Goal: Task Accomplishment & Management: Manage account settings

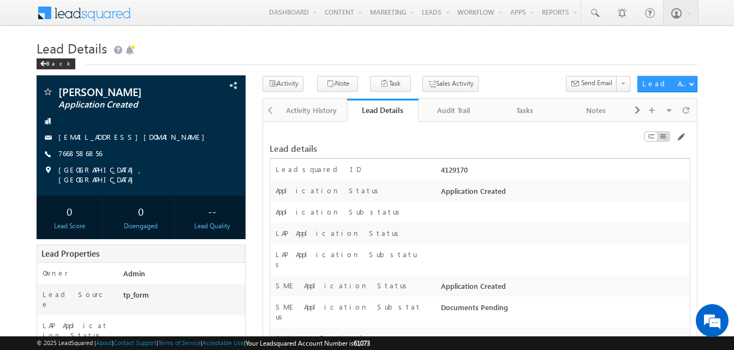
click at [456, 172] on div "4129170" at bounding box center [565, 171] width 252 height 15
copy div "4129170"
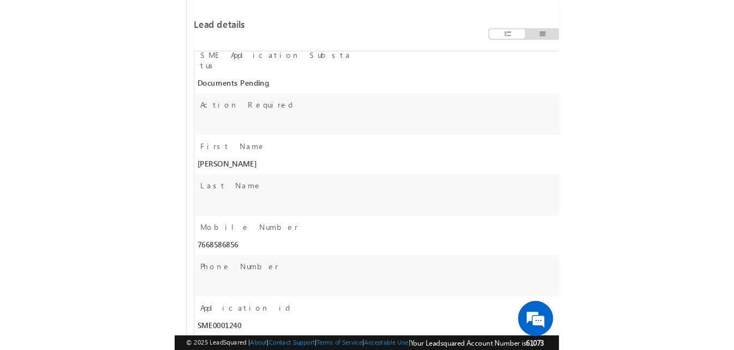
scroll to position [819, 0]
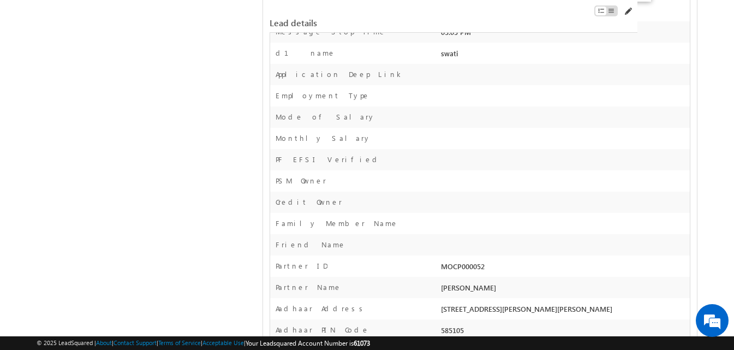
click at [631, 13] on span at bounding box center [628, 11] width 9 height 9
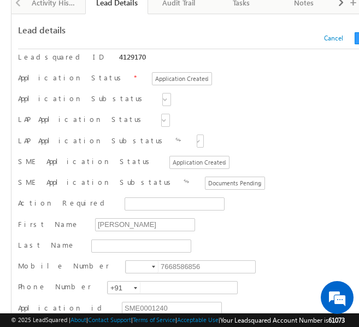
scroll to position [601, 0]
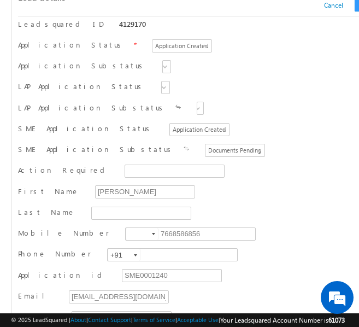
click at [141, 231] on input "7668586856" at bounding box center [190, 233] width 131 height 13
click at [152, 235] on div at bounding box center [153, 234] width 3 height 2
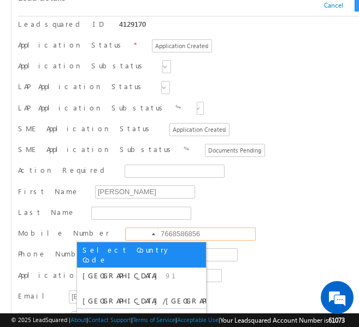
click at [97, 270] on span "[GEOGRAPHIC_DATA]" at bounding box center [122, 274] width 80 height 9
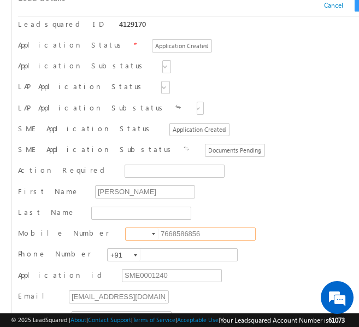
type input "+91"
click at [125, 235] on input "7668586856" at bounding box center [190, 233] width 131 height 13
click at [121, 253] on input "text" at bounding box center [172, 254] width 131 height 13
paste input "7668586856"
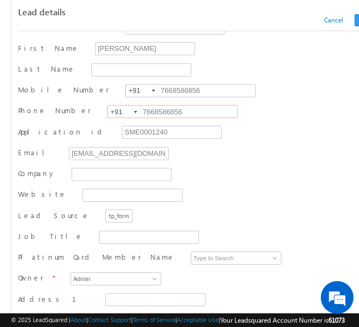
scroll to position [765, 0]
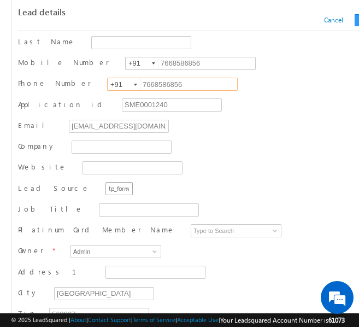
type input "7668586856"
click at [123, 187] on span at bounding box center [127, 190] width 9 height 9
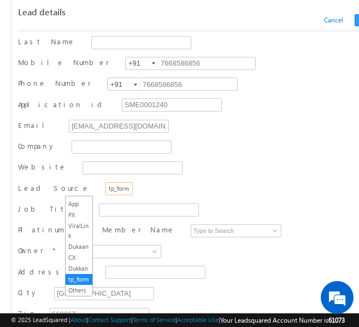
scroll to position [607, 0]
click at [75, 73] on link "PX App" at bounding box center [79, 68] width 27 height 10
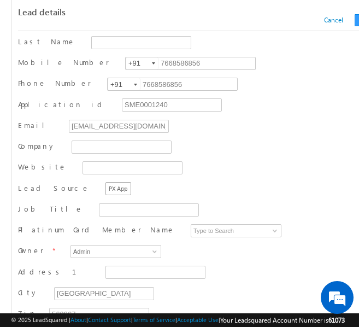
click at [106, 187] on span "PX App" at bounding box center [120, 188] width 28 height 10
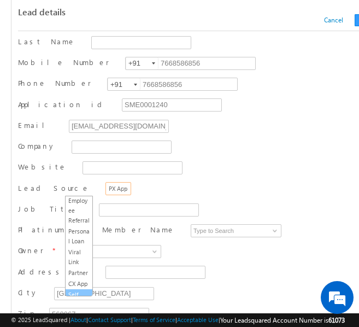
scroll to position [225, 0]
click at [106, 192] on span "PX App" at bounding box center [120, 188] width 28 height 10
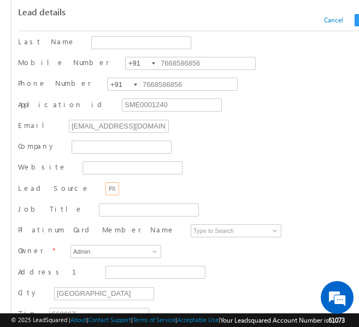
click at [204, 197] on div "Lead Source Organic Search Referral Sites Direct Traffic Social Media Inbound E…" at bounding box center [202, 189] width 368 height 16
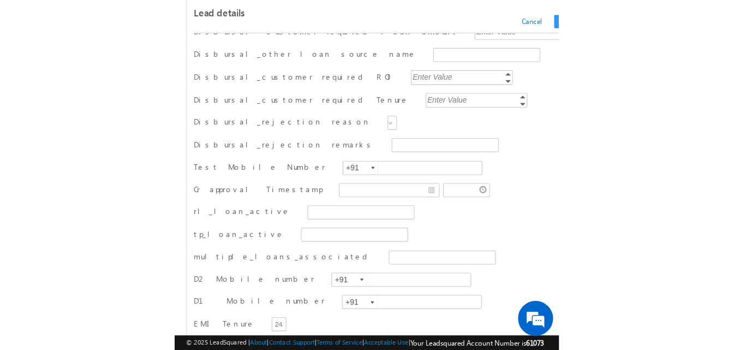
scroll to position [2840, 0]
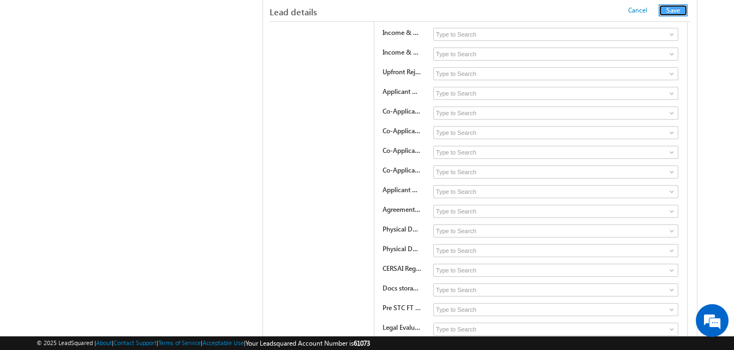
click at [677, 13] on button "Save" at bounding box center [673, 10] width 29 height 12
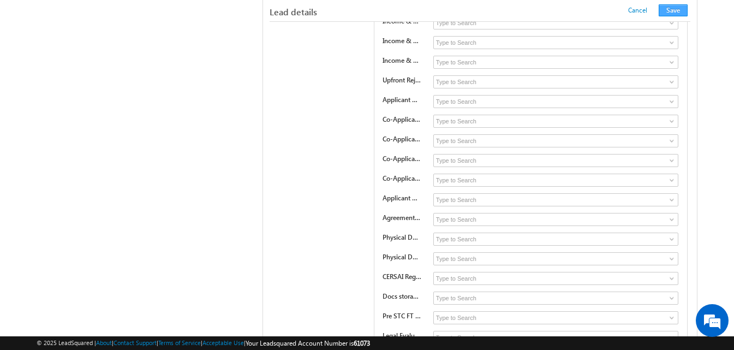
scroll to position [1098, 0]
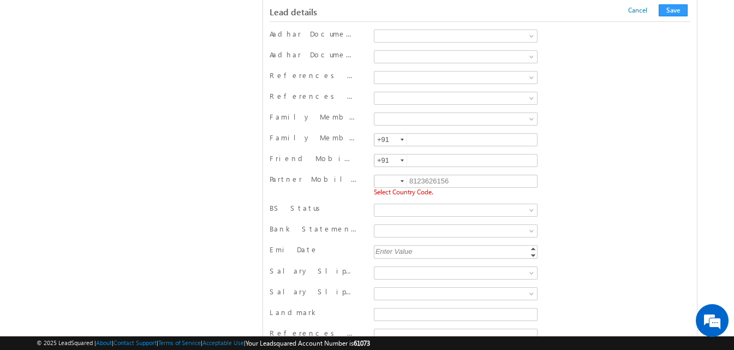
click at [401, 182] on div at bounding box center [402, 181] width 3 height 2
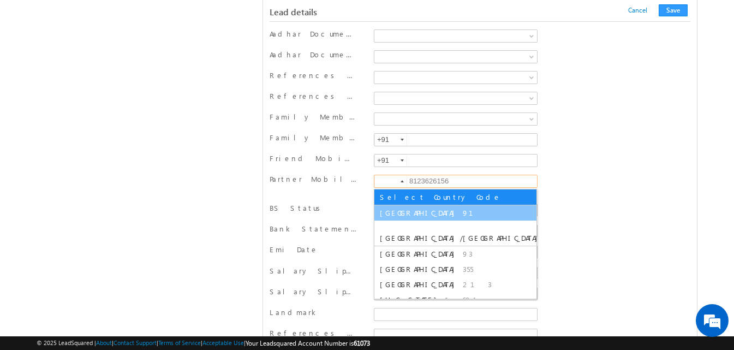
click at [395, 212] on span "[GEOGRAPHIC_DATA]" at bounding box center [420, 212] width 80 height 9
type input "+91"
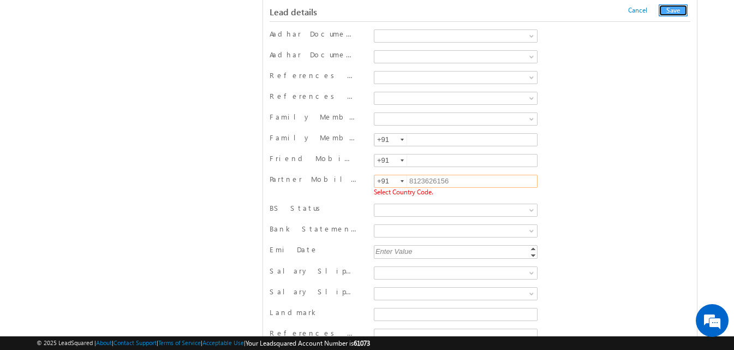
click at [666, 12] on button "Save" at bounding box center [673, 10] width 29 height 12
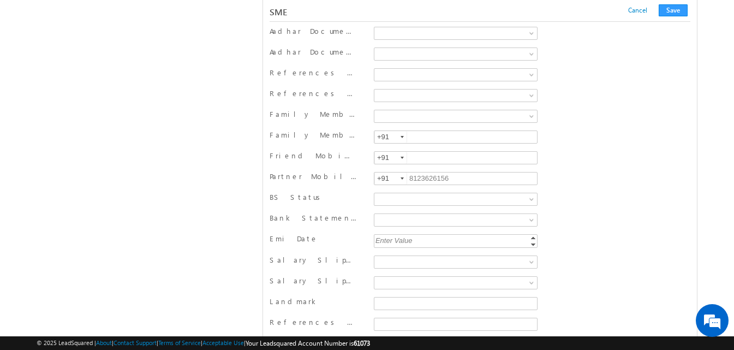
scroll to position [13276, 0]
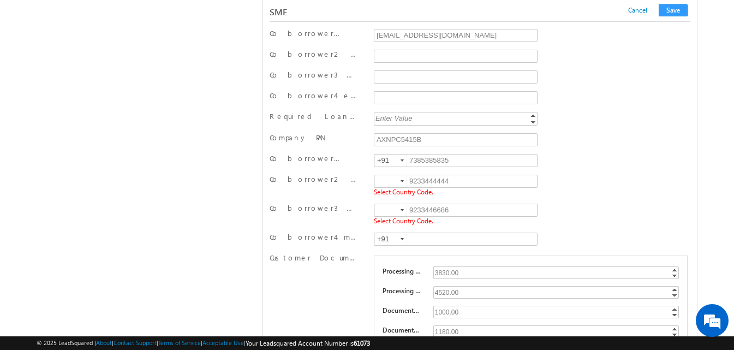
click at [403, 180] on div at bounding box center [402, 181] width 3 height 2
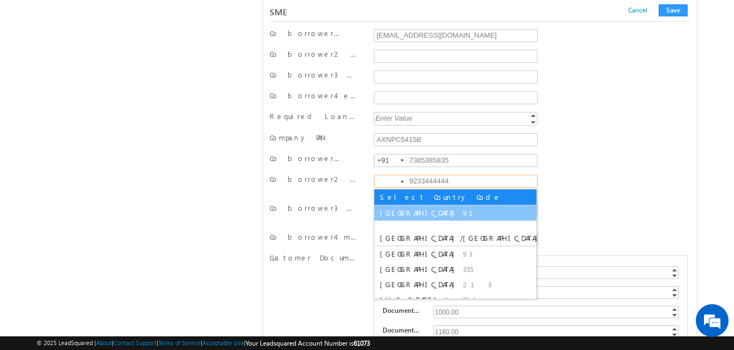
click at [463, 215] on span "91" at bounding box center [474, 212] width 23 height 9
type input "+91"
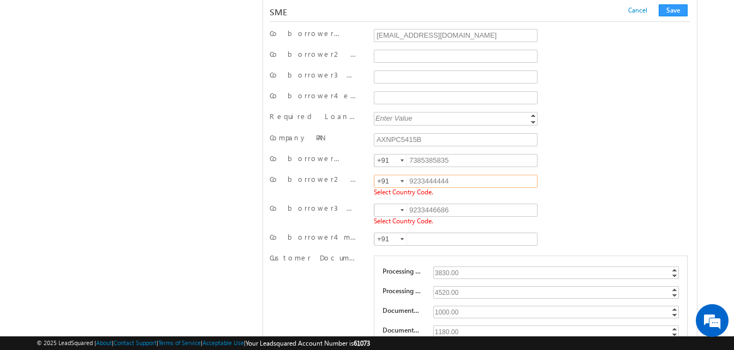
click at [402, 211] on div at bounding box center [402, 210] width 3 height 2
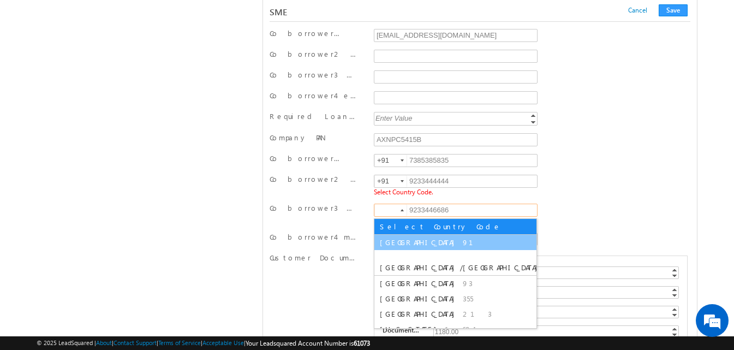
click at [395, 244] on span "[GEOGRAPHIC_DATA]" at bounding box center [420, 242] width 80 height 9
type input "+91"
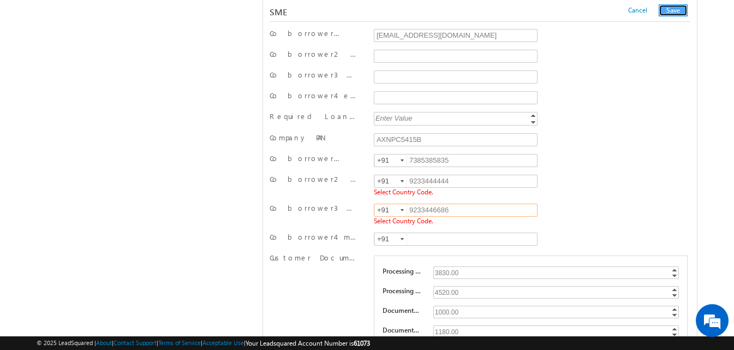
click at [675, 8] on button "Save" at bounding box center [673, 10] width 29 height 12
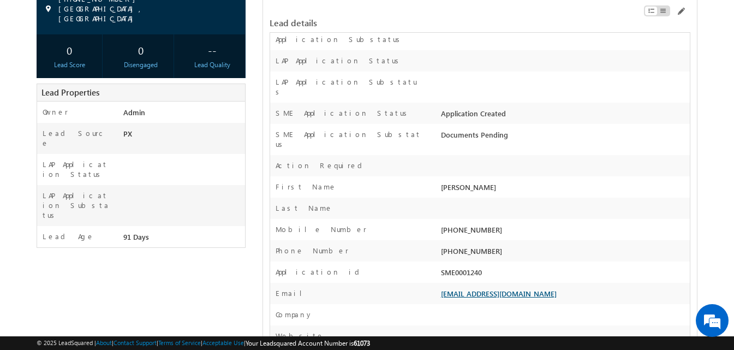
scroll to position [273, 0]
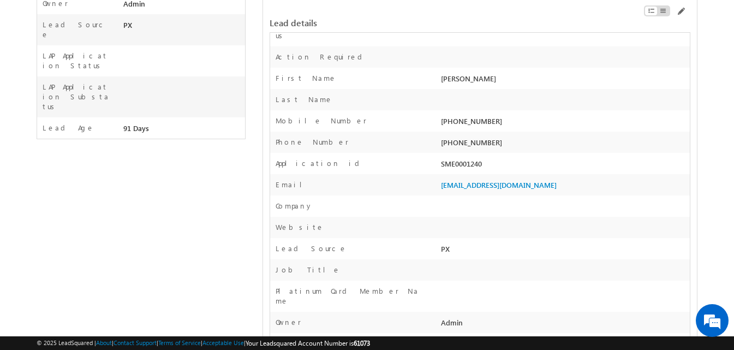
click at [454, 158] on div "SME0001240" at bounding box center [565, 165] width 252 height 15
copy div "SME0001240"
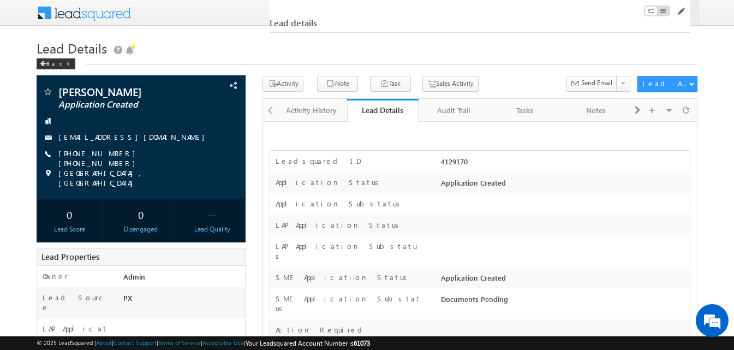
scroll to position [17625, 0]
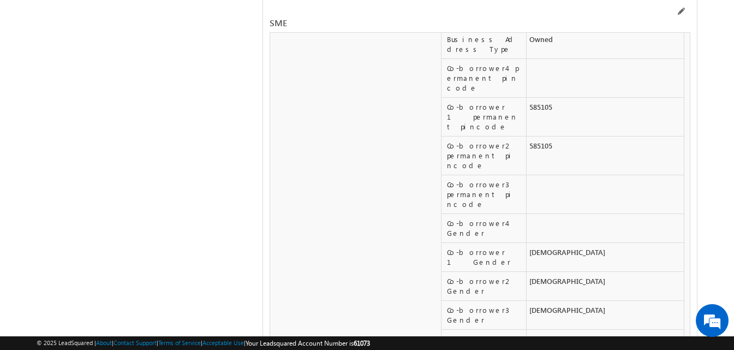
click at [683, 7] on div "SME" at bounding box center [480, 16] width 421 height 33
click at [683, 11] on span at bounding box center [681, 11] width 9 height 9
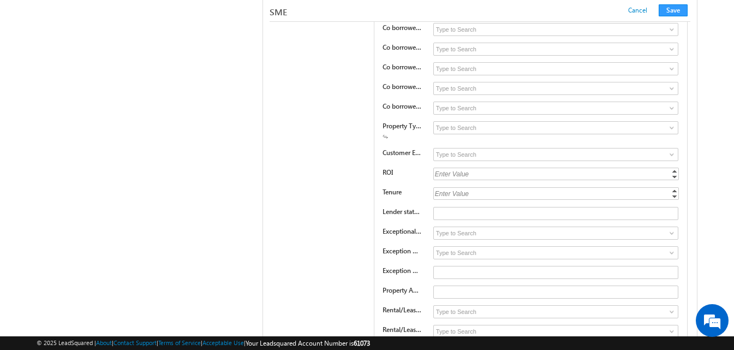
scroll to position [15646, 0]
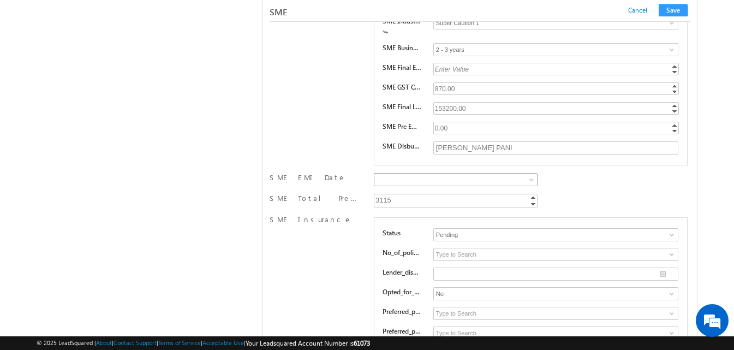
click at [414, 182] on span at bounding box center [454, 180] width 159 height 10
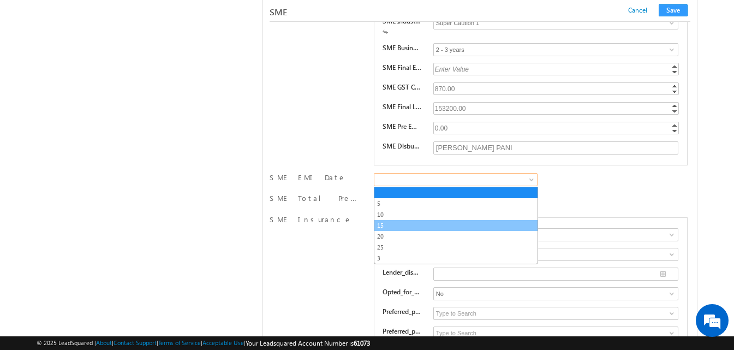
click at [403, 226] on link "15" at bounding box center [456, 226] width 163 height 10
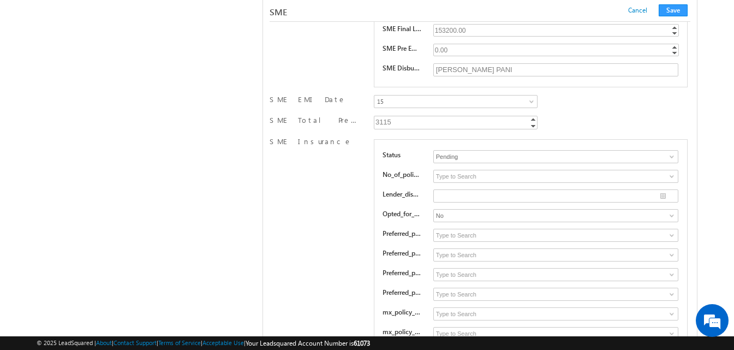
scroll to position [16000, 0]
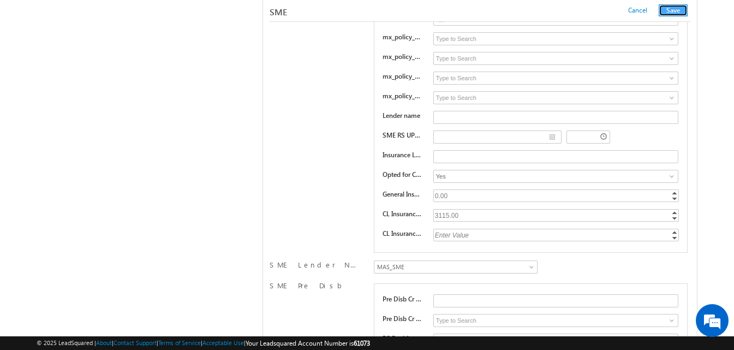
click at [678, 13] on button "Save" at bounding box center [673, 10] width 29 height 12
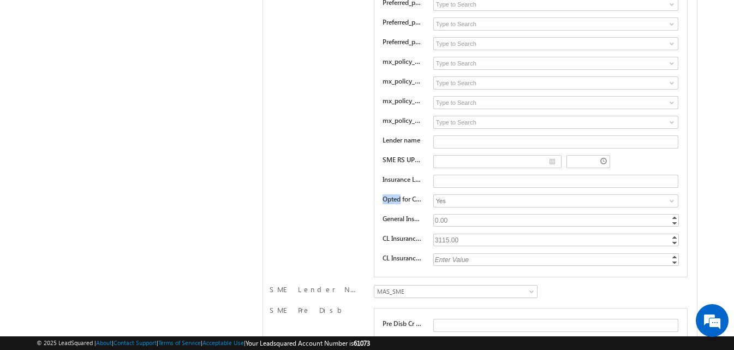
scroll to position [0, 0]
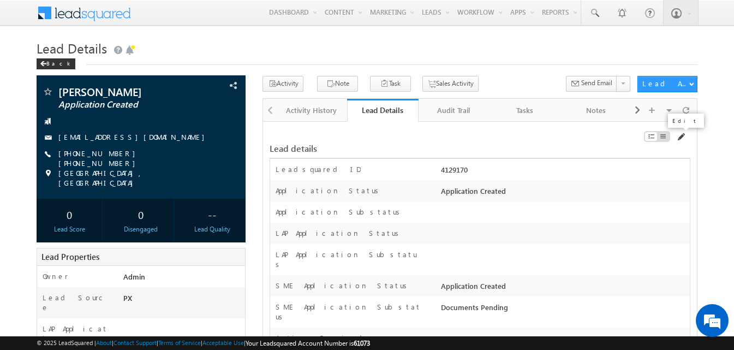
click at [683, 139] on span at bounding box center [681, 137] width 9 height 9
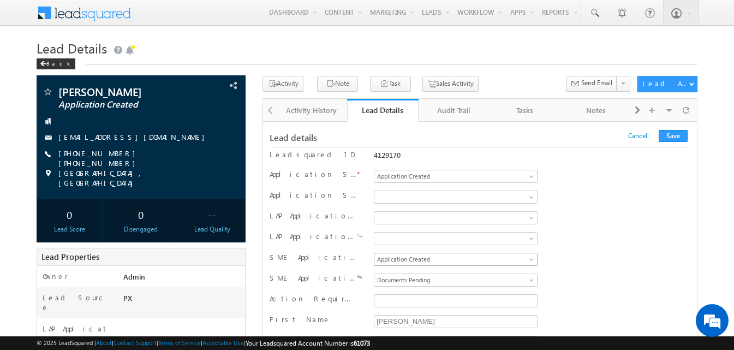
click at [402, 259] on span "Application Created" at bounding box center [454, 259] width 159 height 10
click at [400, 281] on span at bounding box center [454, 280] width 159 height 10
click at [676, 137] on button "Save" at bounding box center [673, 136] width 29 height 12
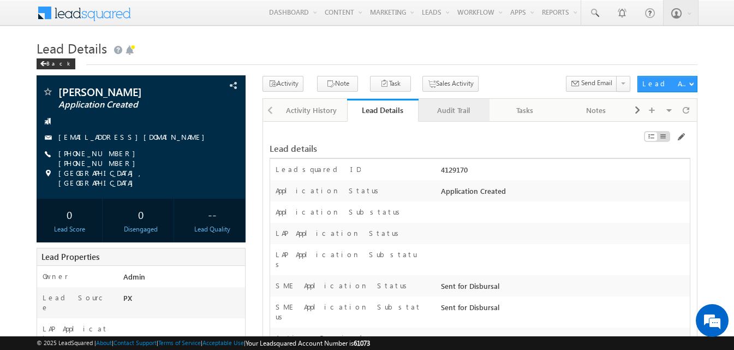
click at [457, 115] on div "Audit Trail" at bounding box center [454, 110] width 52 height 13
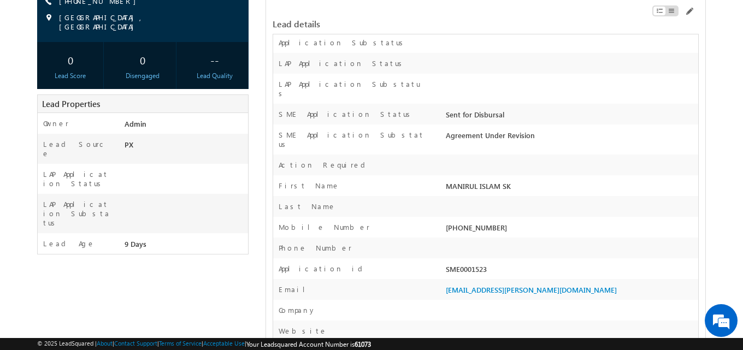
scroll to position [164, 0]
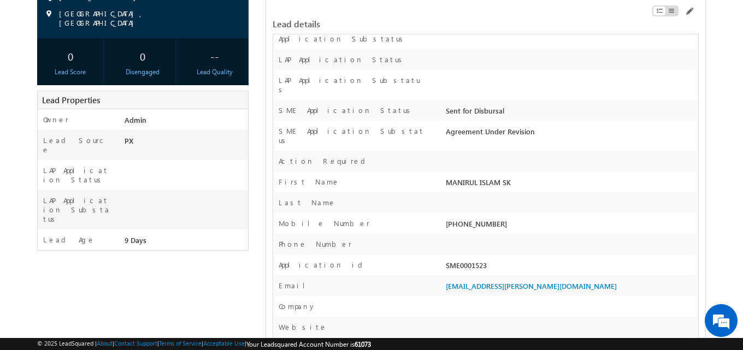
click at [469, 260] on div "SME0001523" at bounding box center [570, 267] width 255 height 15
copy div "SME0001523"
click at [690, 10] on span at bounding box center [688, 11] width 9 height 9
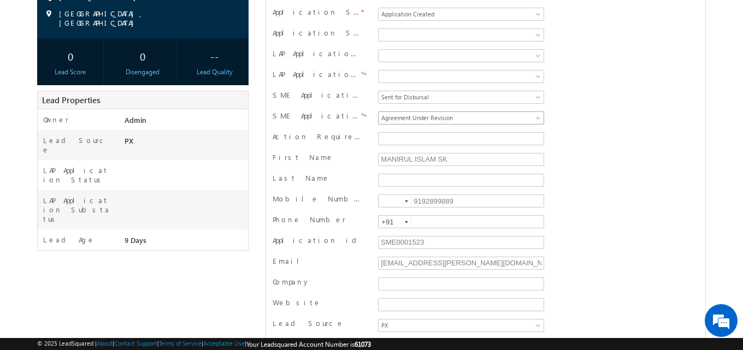
click at [397, 119] on span "Agreement Under Revision" at bounding box center [458, 118] width 161 height 10
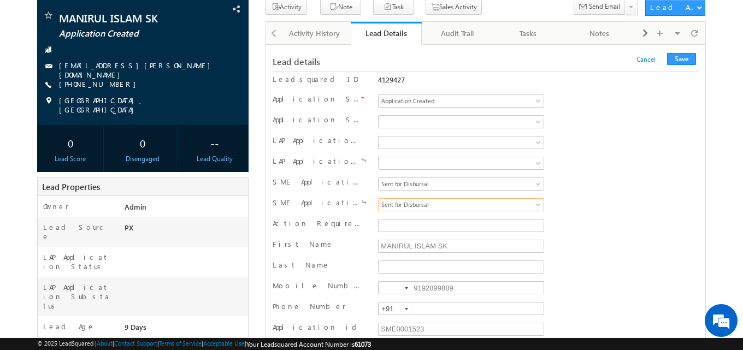
scroll to position [55, 0]
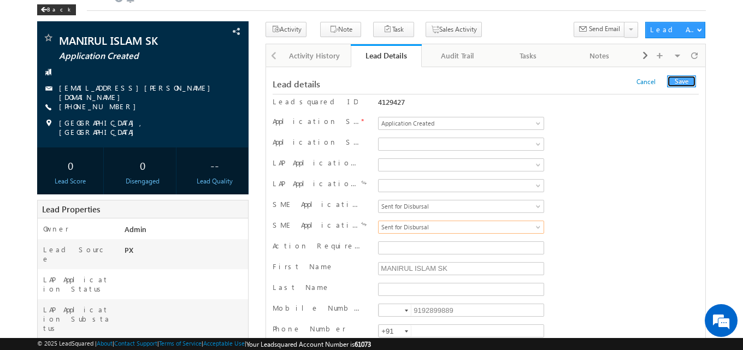
click at [678, 84] on button "Save" at bounding box center [681, 81] width 29 height 12
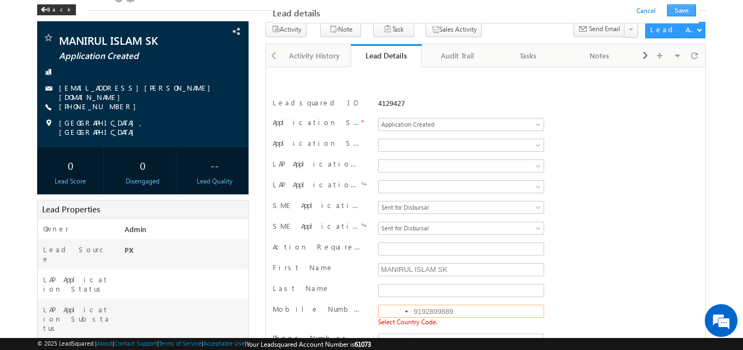
scroll to position [184, 0]
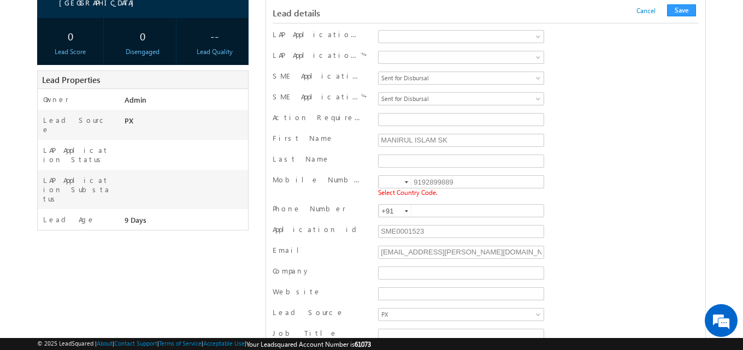
click at [406, 183] on div at bounding box center [406, 182] width 3 height 2
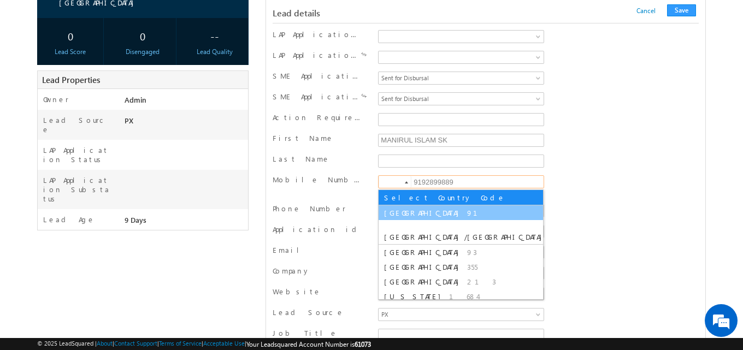
click at [411, 214] on li "India 91" at bounding box center [460, 212] width 164 height 15
type input "+91"
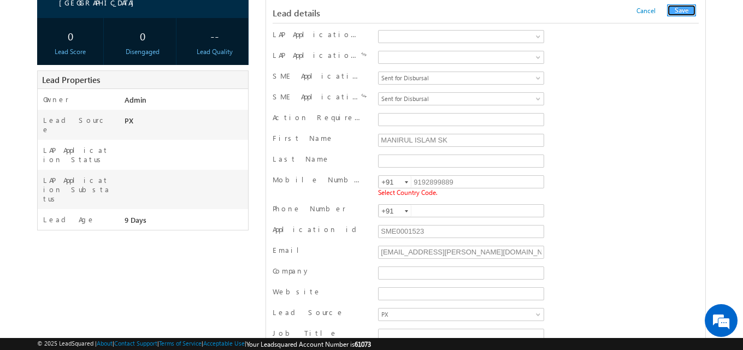
click at [692, 8] on button "Save" at bounding box center [681, 10] width 29 height 12
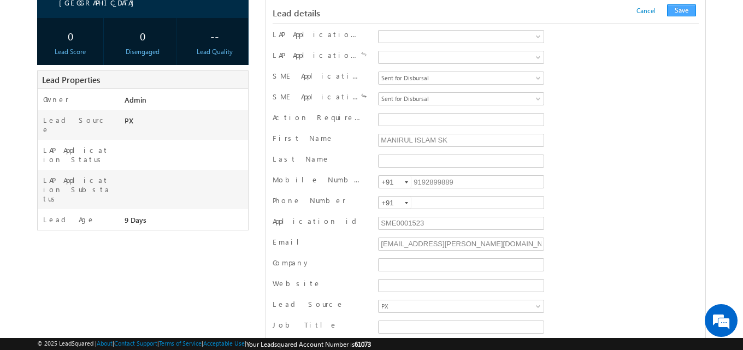
scroll to position [1099, 0]
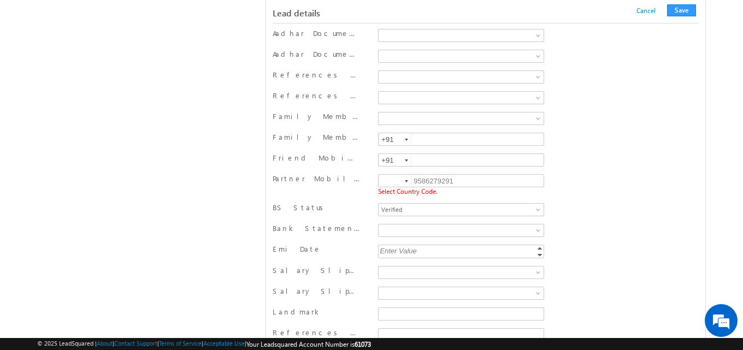
click at [405, 180] on div at bounding box center [406, 181] width 3 height 2
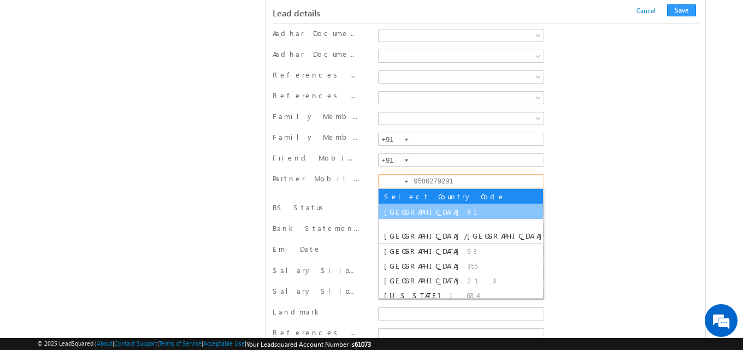
click at [396, 212] on span "[GEOGRAPHIC_DATA]" at bounding box center [424, 211] width 80 height 9
type input "+91"
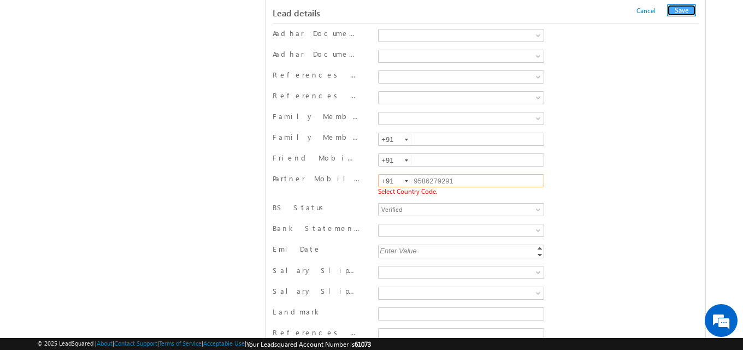
click at [678, 10] on button "Save" at bounding box center [681, 10] width 29 height 12
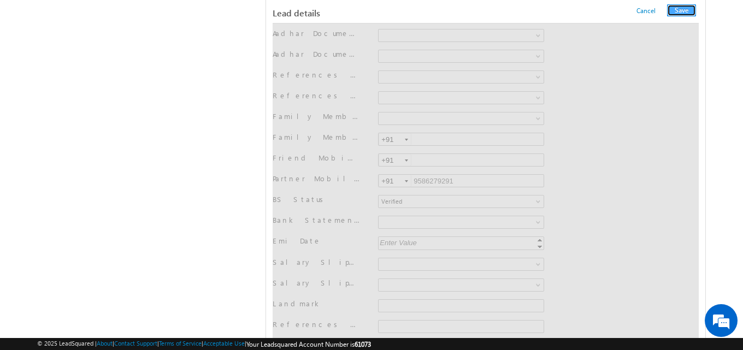
scroll to position [0, 0]
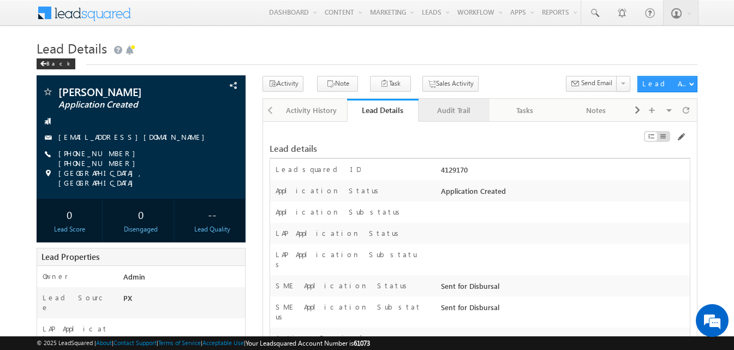
click at [465, 117] on div "Audit Trail" at bounding box center [454, 110] width 52 height 13
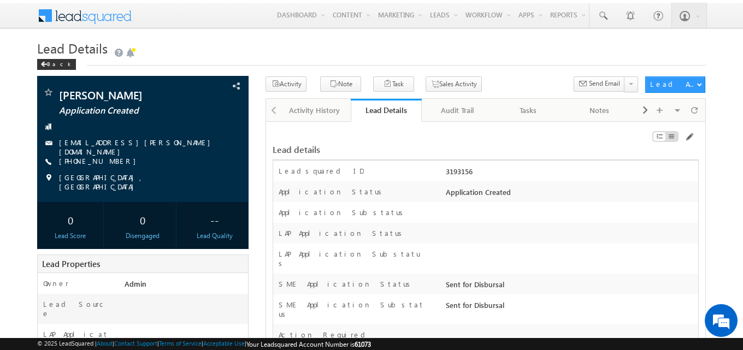
click at [463, 175] on div "3193156" at bounding box center [570, 173] width 255 height 15
copy div "3193156"
